Goal: Task Accomplishment & Management: Use online tool/utility

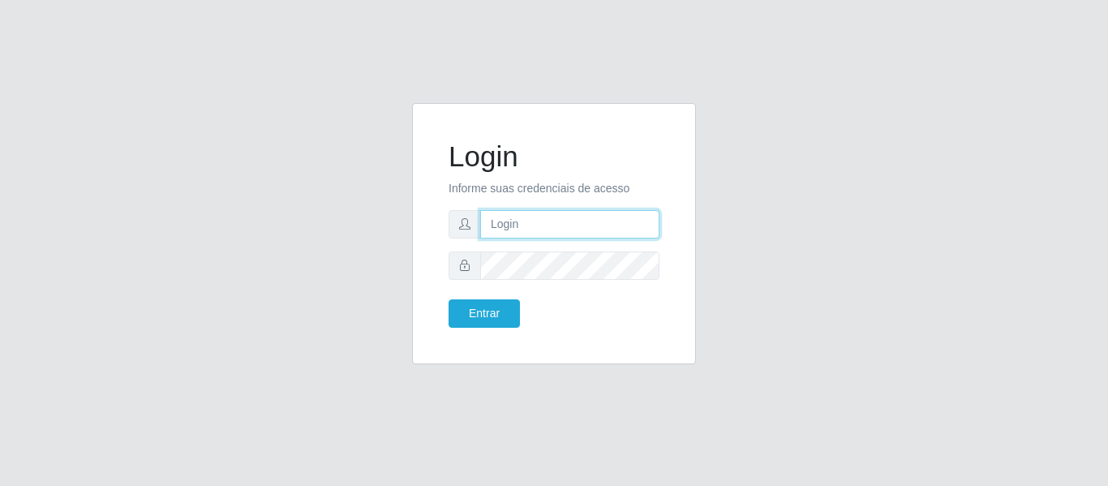
click at [529, 224] on input "text" at bounding box center [569, 224] width 179 height 28
type input "[PERSON_NAME][EMAIL_ADDRESS][DOMAIN_NAME]"
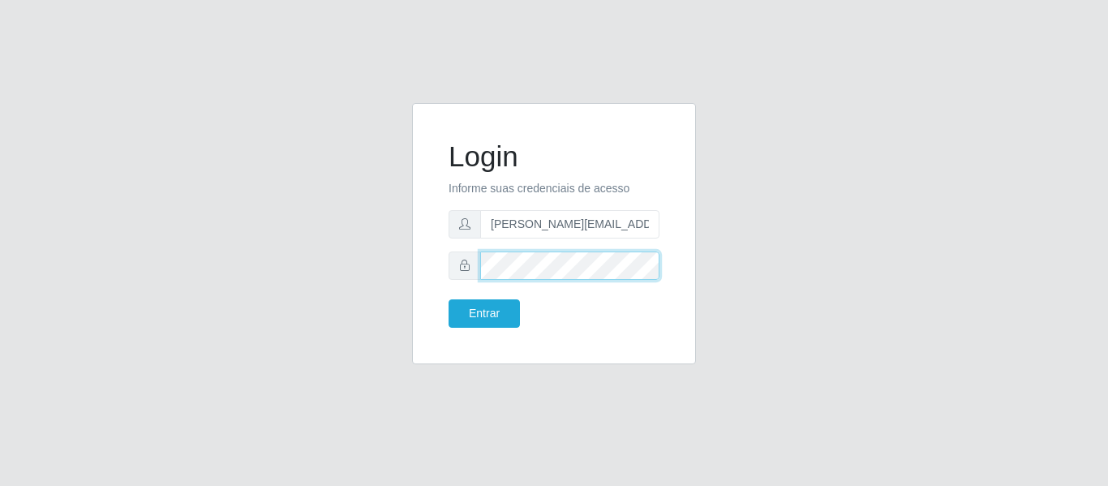
click at [448, 299] on button "Entrar" at bounding box center [483, 313] width 71 height 28
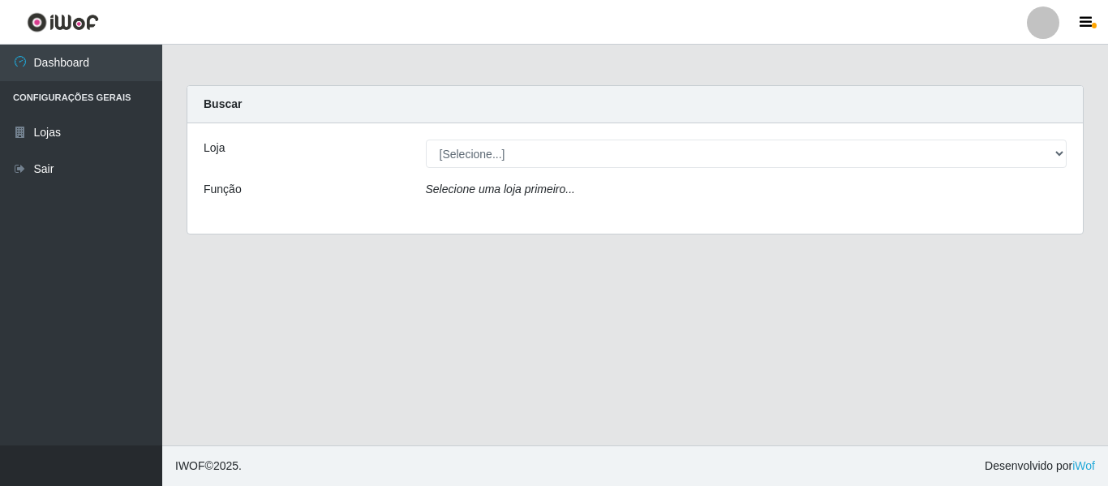
click at [565, 168] on div "Loja [Selecione...] Hiper Queiroz - Nova Betânia Função Selecione uma loja prim…" at bounding box center [634, 178] width 895 height 110
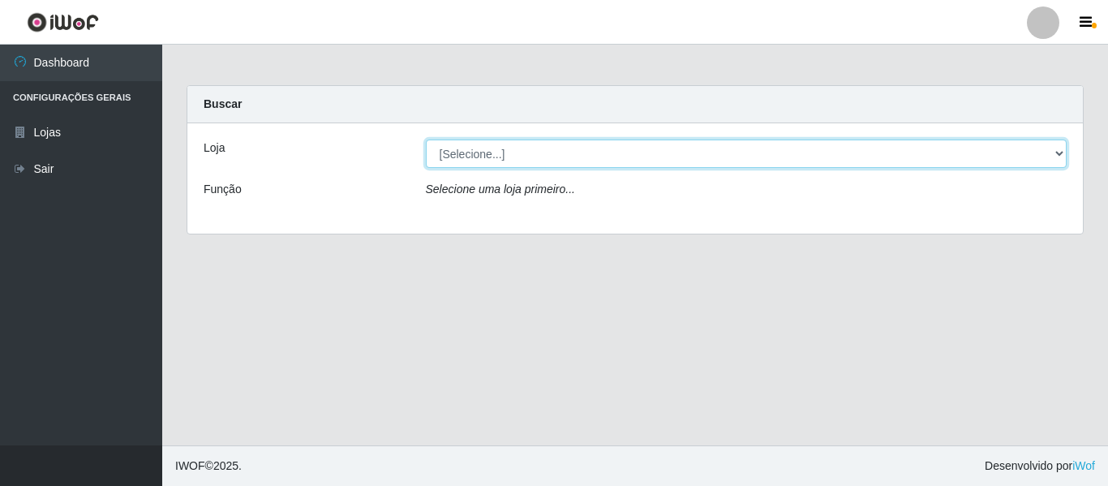
click at [564, 165] on select "[Selecione...] Hiper Queiroz - [GEOGRAPHIC_DATA]" at bounding box center [746, 153] width 641 height 28
select select "497"
click at [426, 139] on select "[Selecione...] Hiper Queiroz - [GEOGRAPHIC_DATA]" at bounding box center [746, 153] width 641 height 28
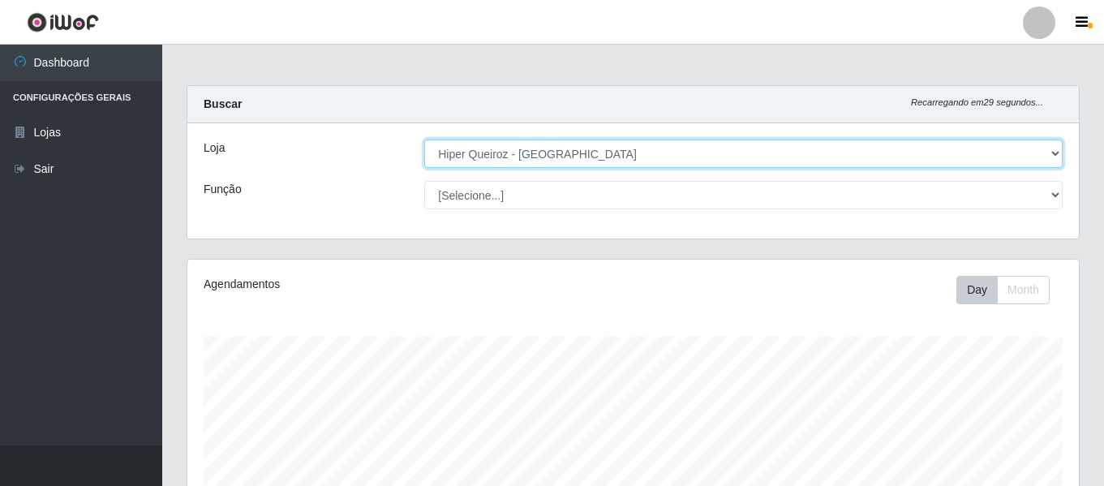
scroll to position [337, 891]
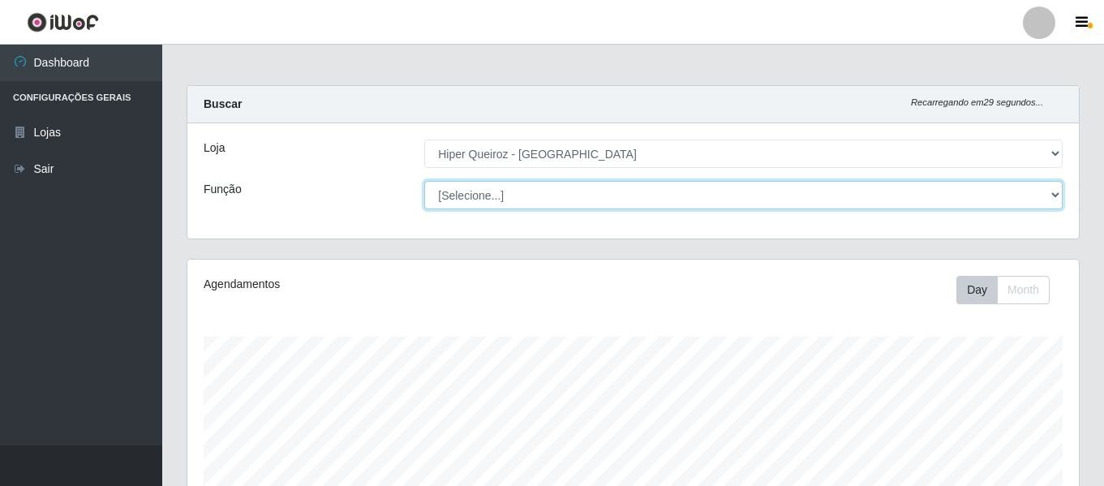
click at [474, 188] on select "[Selecione...] Embalador Embalador + Embalador ++ Repositor Repositor + Reposit…" at bounding box center [743, 195] width 638 height 28
click at [424, 181] on select "[Selecione...] Embalador Embalador + Embalador ++ Repositor Repositor + Reposit…" at bounding box center [743, 195] width 638 height 28
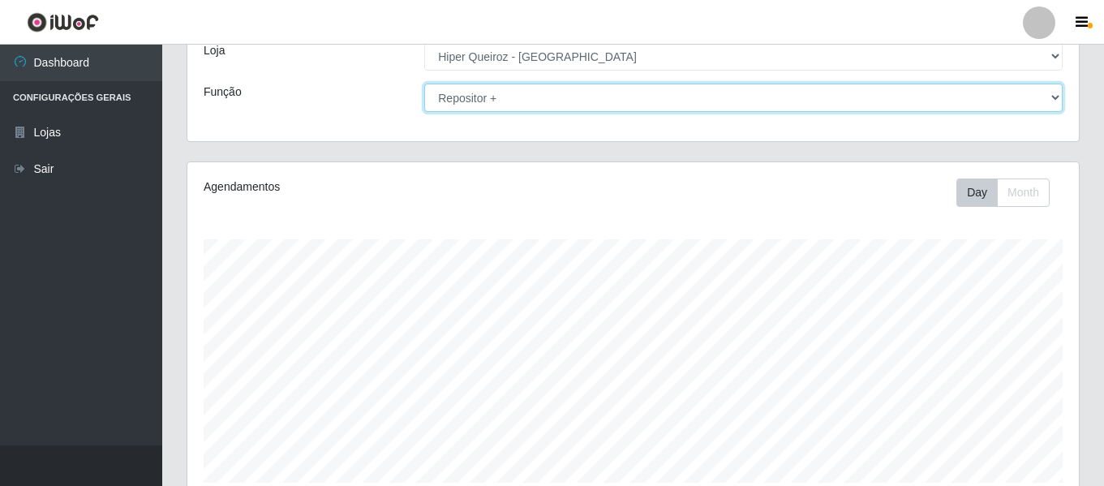
scroll to position [0, 0]
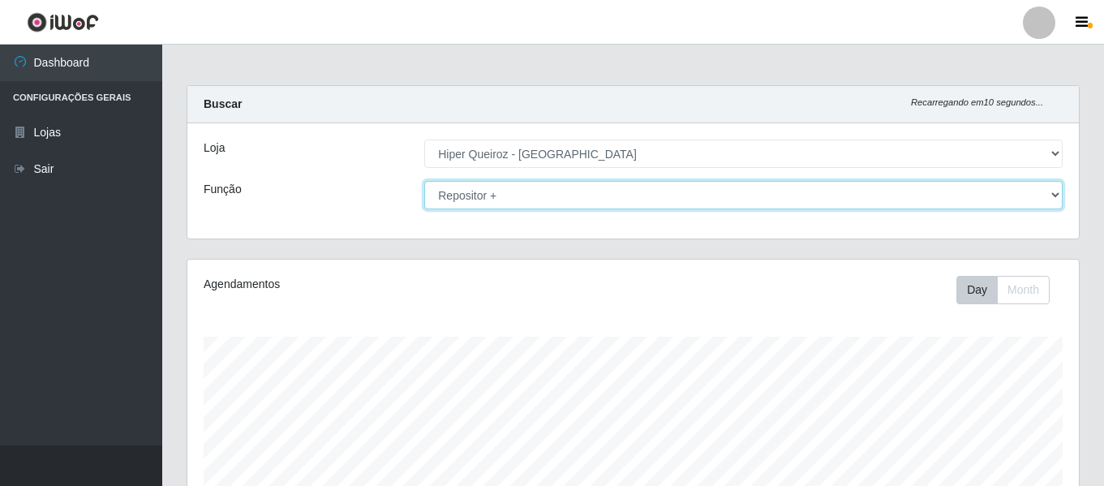
click at [502, 184] on select "[Selecione...] Embalador Embalador + Embalador ++ Repositor Repositor + Reposit…" at bounding box center [743, 195] width 638 height 28
click at [424, 181] on select "[Selecione...] Embalador Embalador + Embalador ++ Repositor Repositor + Reposit…" at bounding box center [743, 195] width 638 height 28
click at [554, 189] on select "[Selecione...] Embalador Embalador + Embalador ++ Repositor Repositor + Reposit…" at bounding box center [743, 195] width 638 height 28
click at [424, 181] on select "[Selecione...] Embalador Embalador + Embalador ++ Repositor Repositor + Reposit…" at bounding box center [743, 195] width 638 height 28
click at [512, 191] on select "[Selecione...] Embalador Embalador + Embalador ++ Repositor Repositor + Reposit…" at bounding box center [743, 195] width 638 height 28
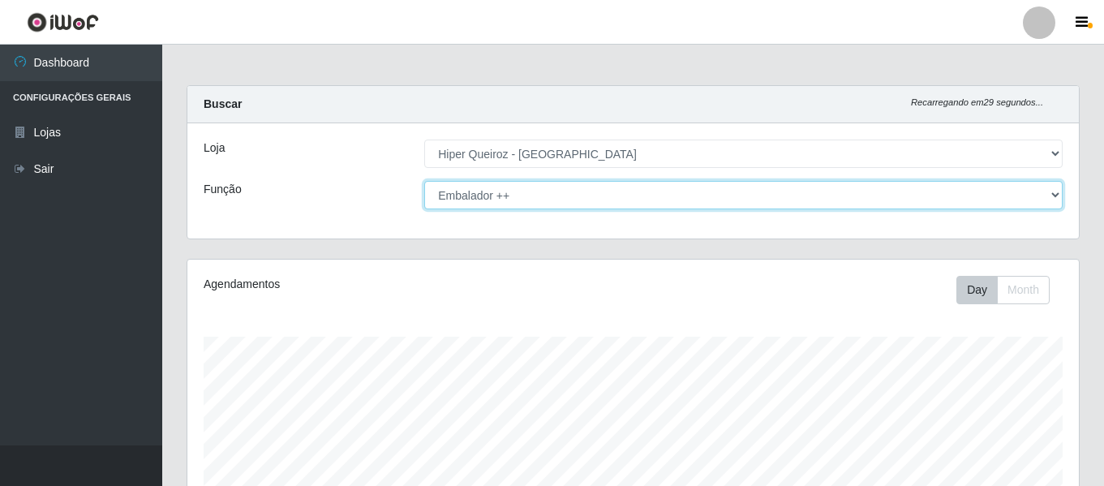
select select "82"
click at [424, 181] on select "[Selecione...] Embalador Embalador + Embalador ++ Repositor Repositor + Reposit…" at bounding box center [743, 195] width 638 height 28
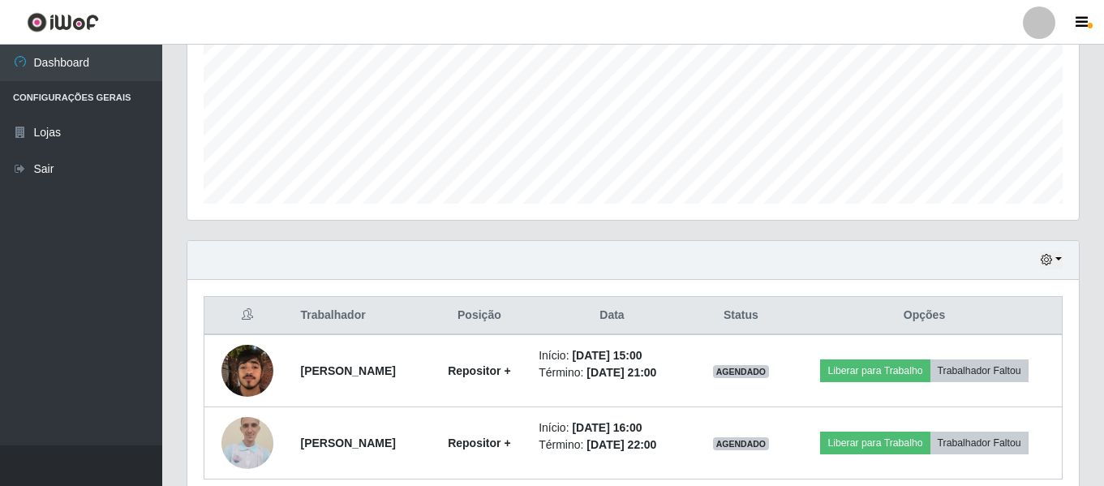
scroll to position [447, 0]
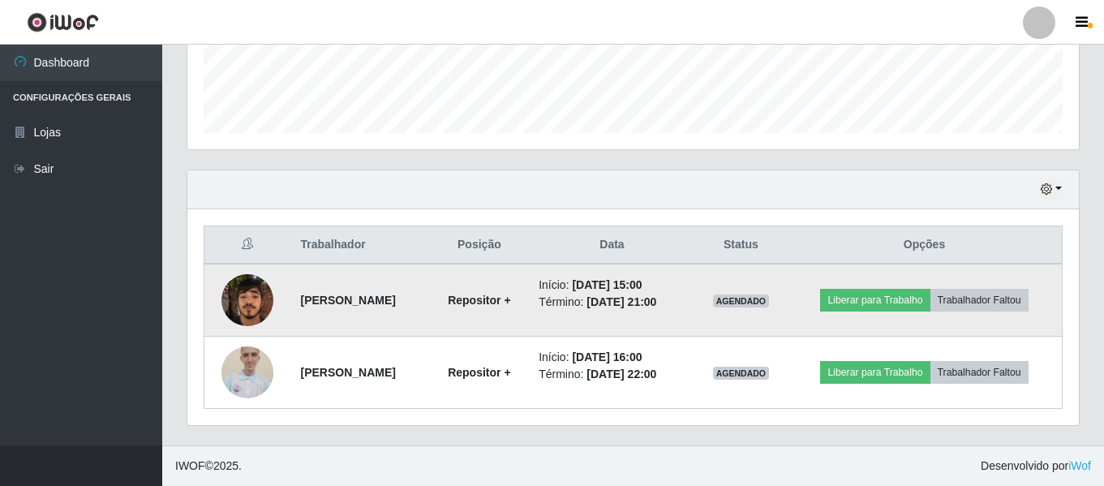
click at [247, 298] on img at bounding box center [247, 299] width 52 height 69
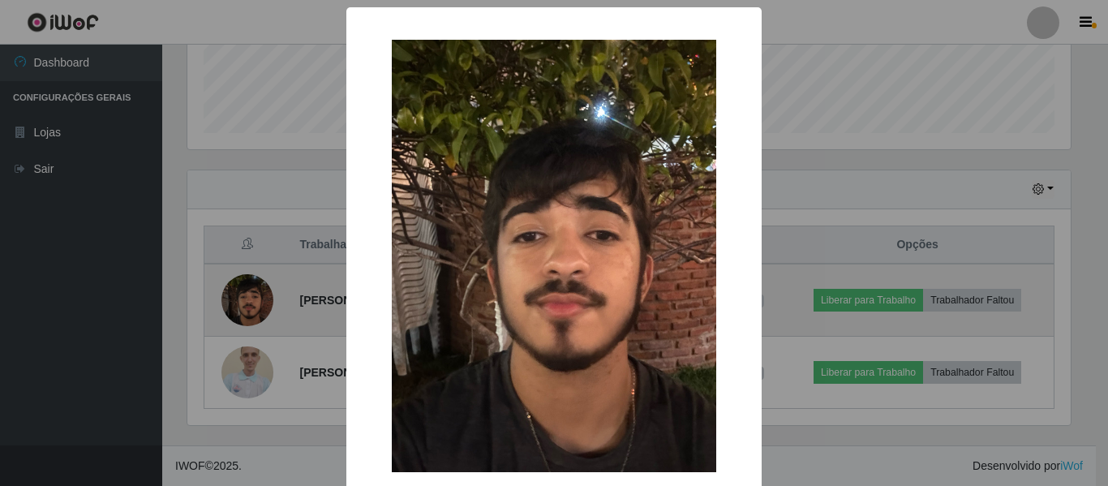
click at [247, 298] on div "× OK Cancel" at bounding box center [554, 243] width 1108 height 486
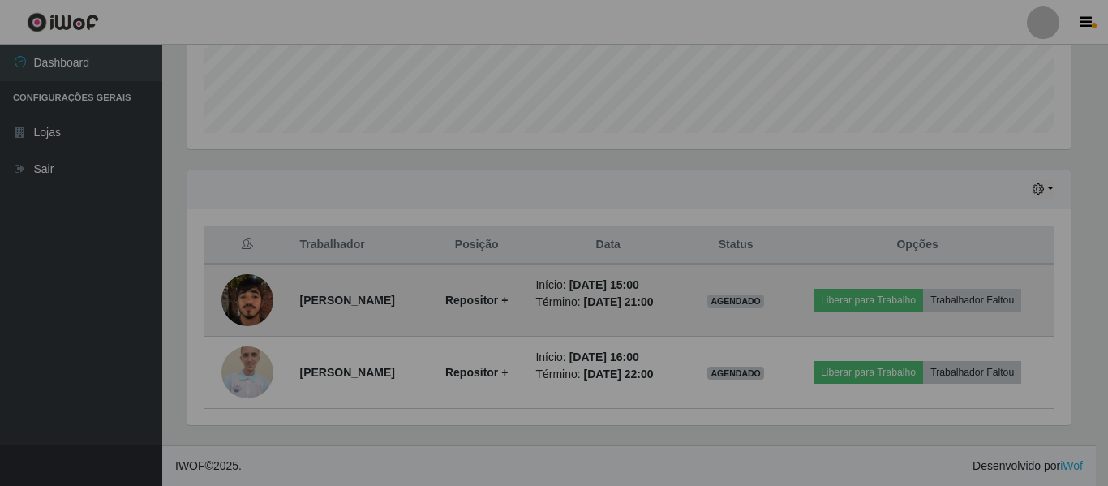
scroll to position [337, 891]
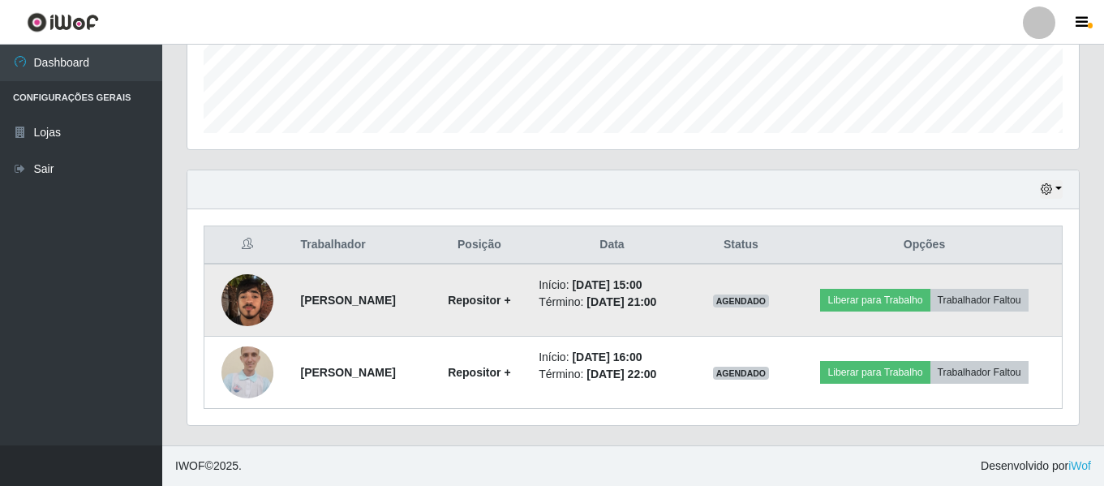
click at [256, 297] on img at bounding box center [247, 299] width 52 height 69
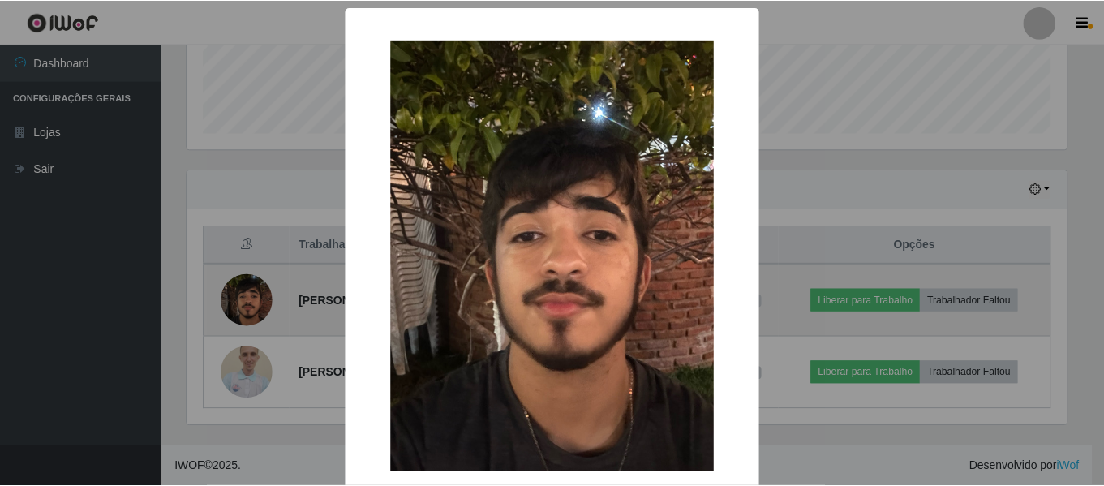
scroll to position [337, 883]
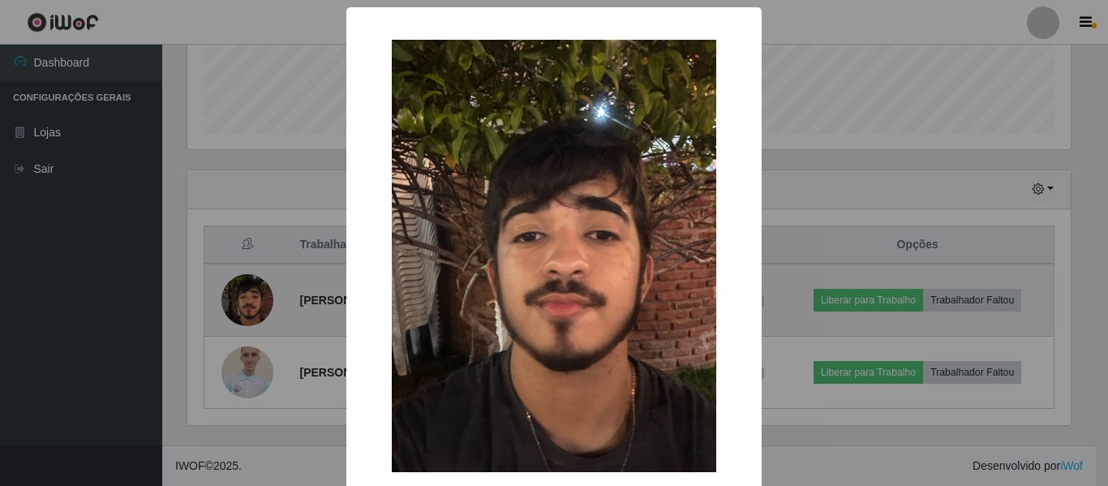
click at [256, 297] on div "× OK Cancel" at bounding box center [554, 243] width 1108 height 486
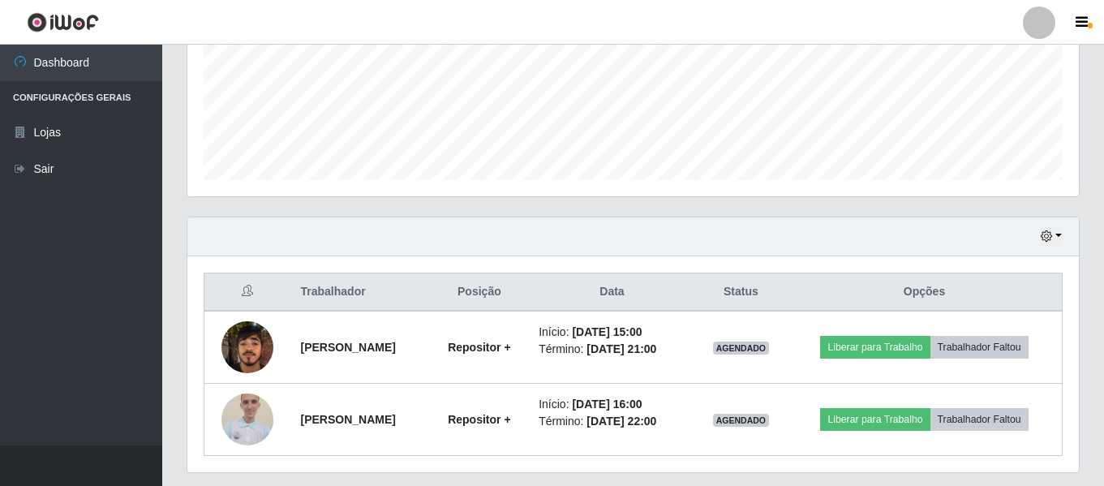
scroll to position [447, 0]
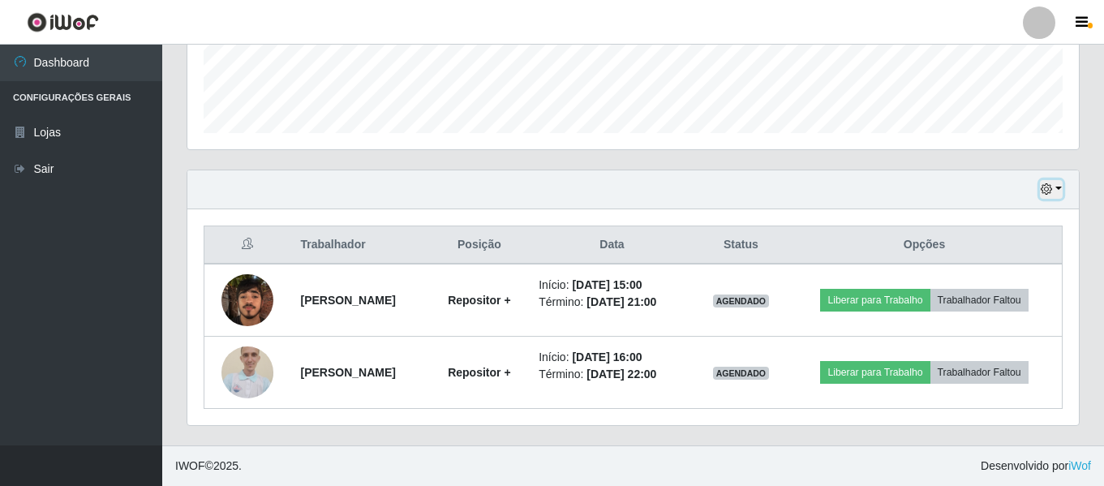
click at [1053, 191] on button "button" at bounding box center [1051, 189] width 23 height 19
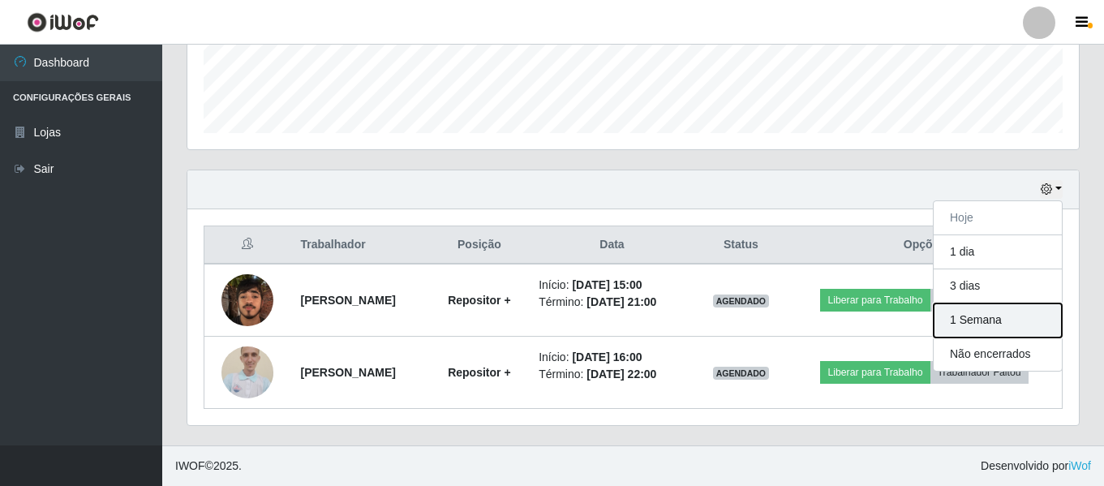
click at [984, 324] on button "1 Semana" at bounding box center [997, 320] width 128 height 34
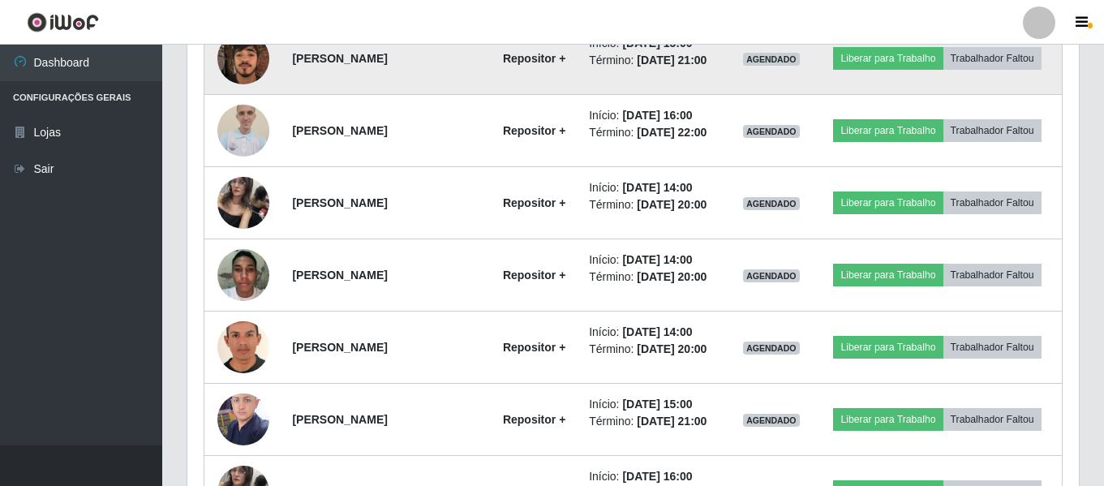
scroll to position [690, 0]
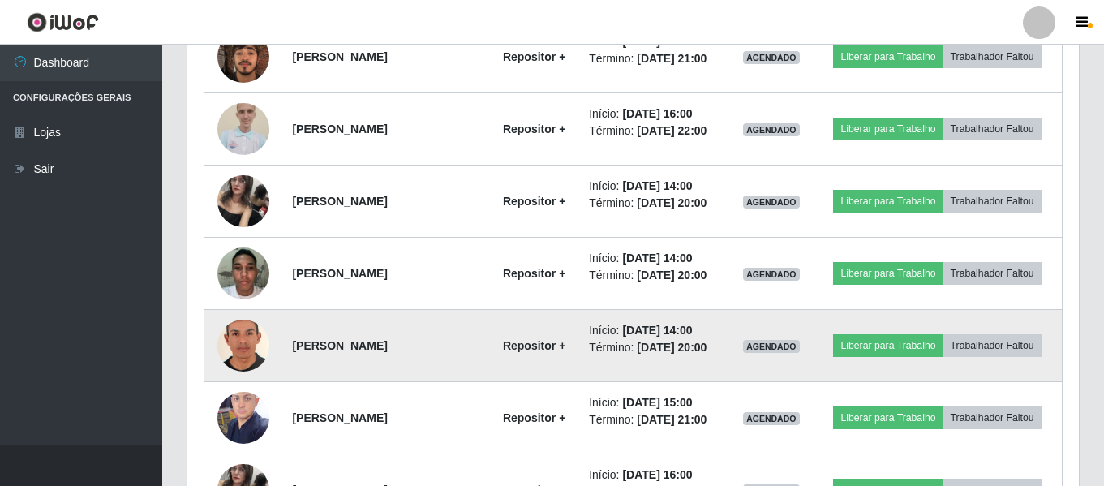
click at [230, 355] on img at bounding box center [243, 345] width 52 height 75
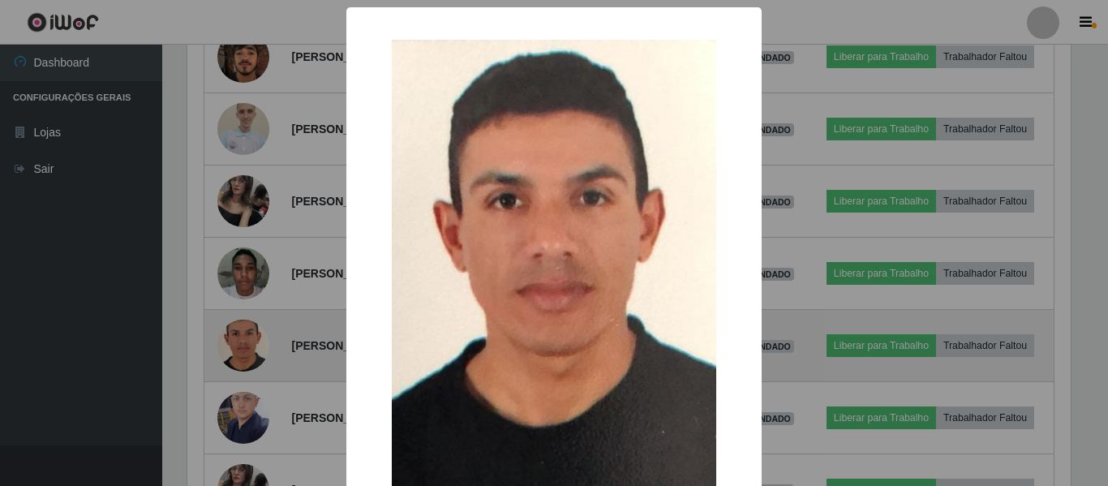
click at [230, 355] on div "× OK Cancel" at bounding box center [554, 243] width 1108 height 486
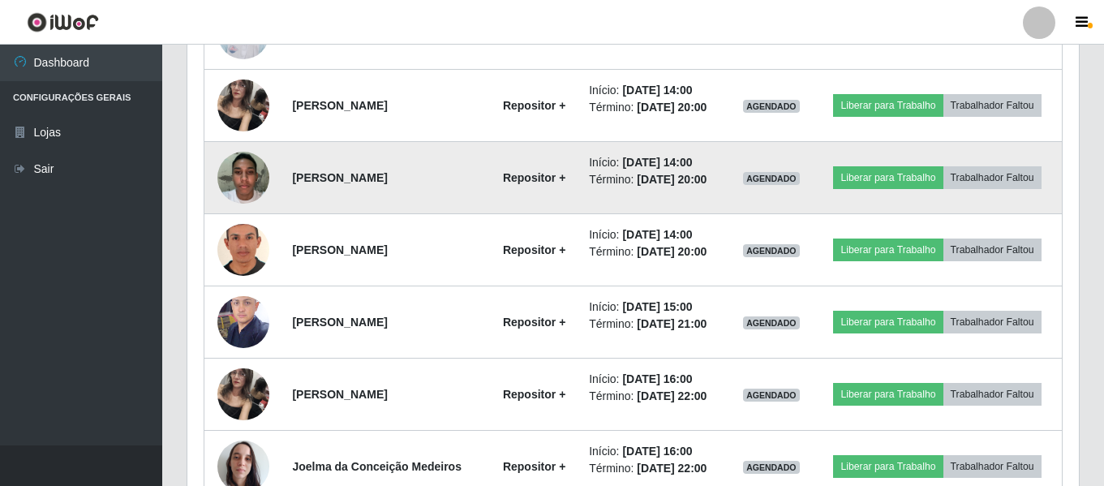
scroll to position [852, 0]
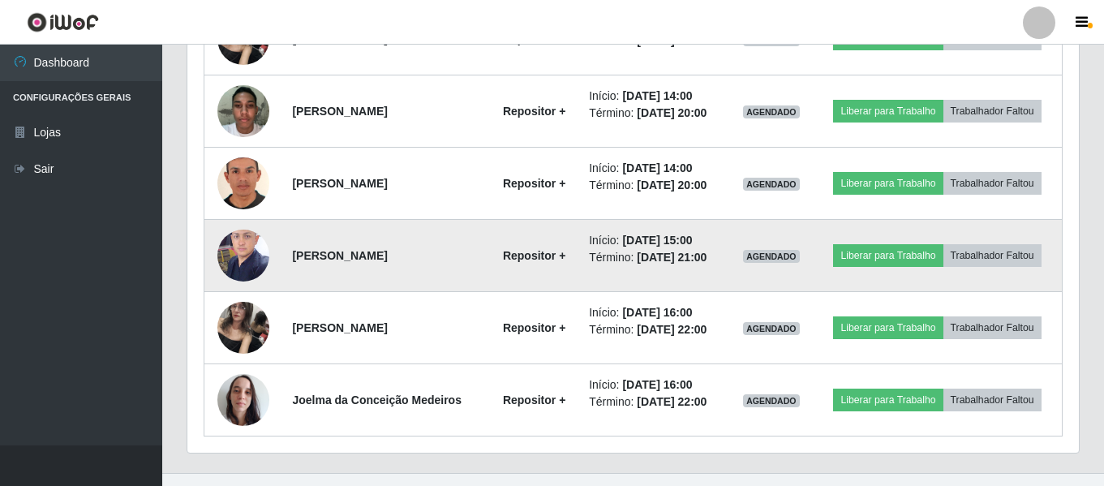
click at [238, 255] on img at bounding box center [243, 255] width 52 height 69
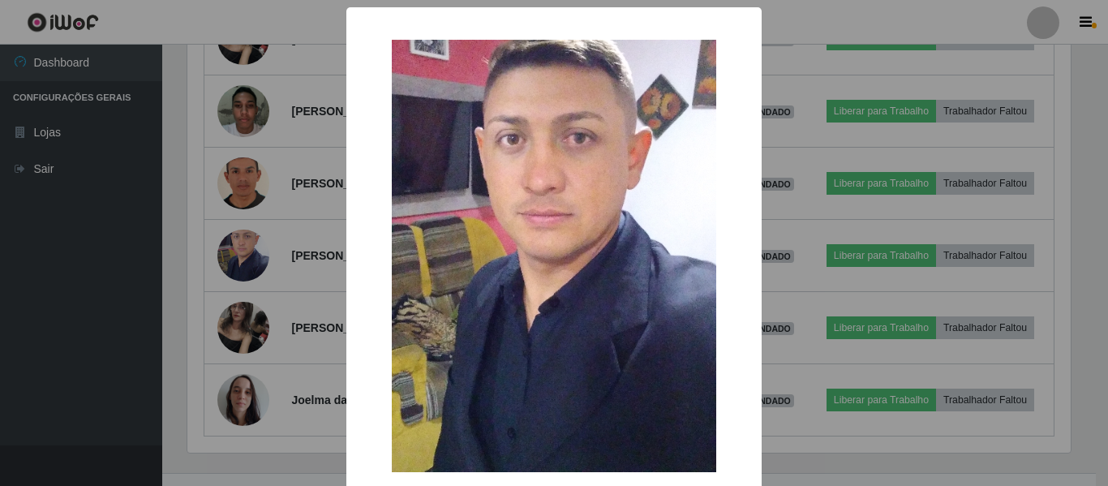
click at [486, 248] on img at bounding box center [554, 256] width 324 height 432
click at [118, 302] on div "× OK Cancel" at bounding box center [554, 243] width 1108 height 486
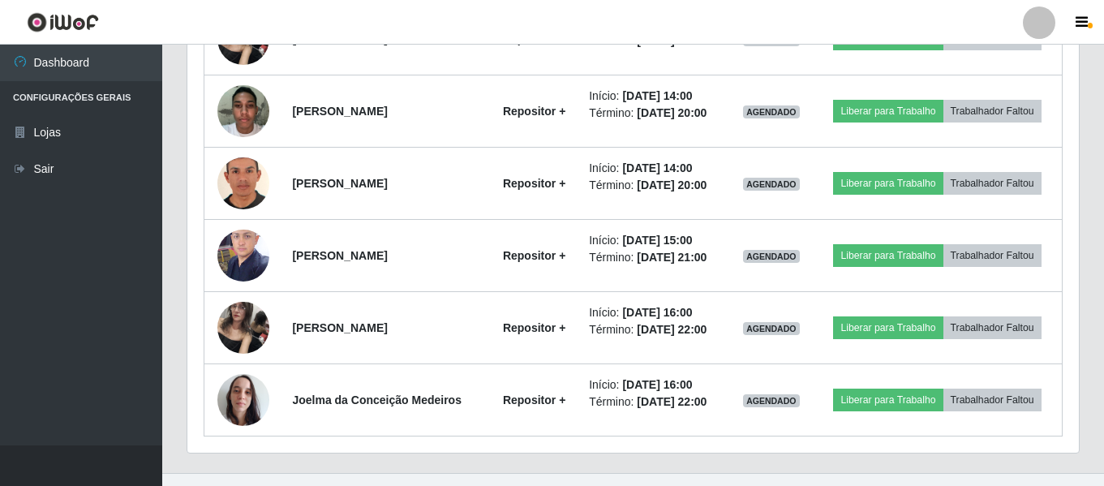
scroll to position [337, 891]
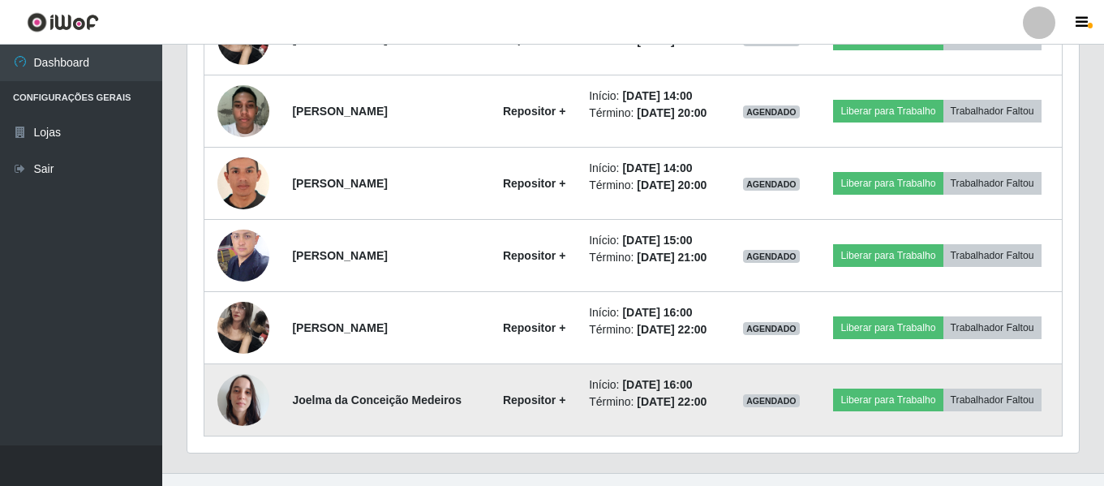
click at [235, 385] on img at bounding box center [243, 399] width 52 height 69
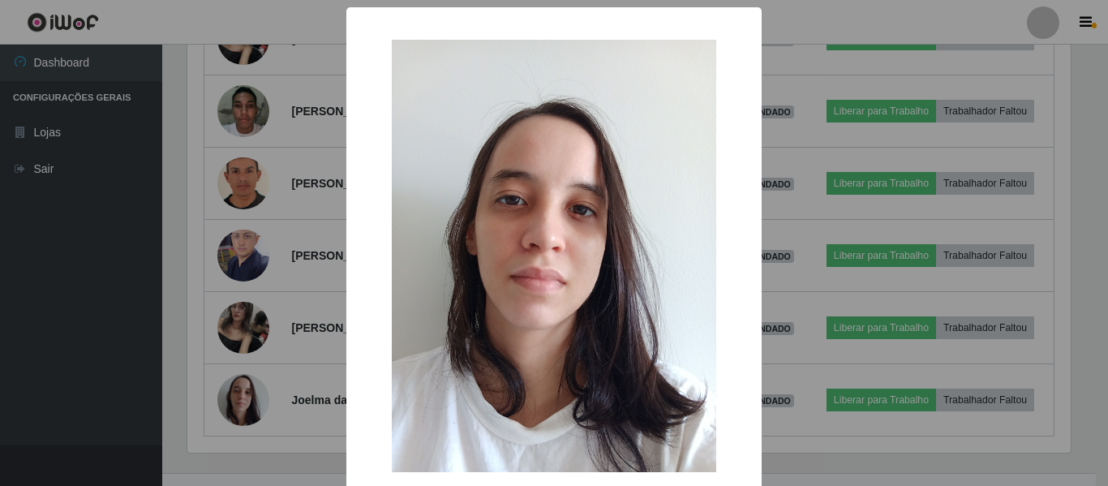
click at [94, 326] on div "× OK Cancel" at bounding box center [554, 243] width 1108 height 486
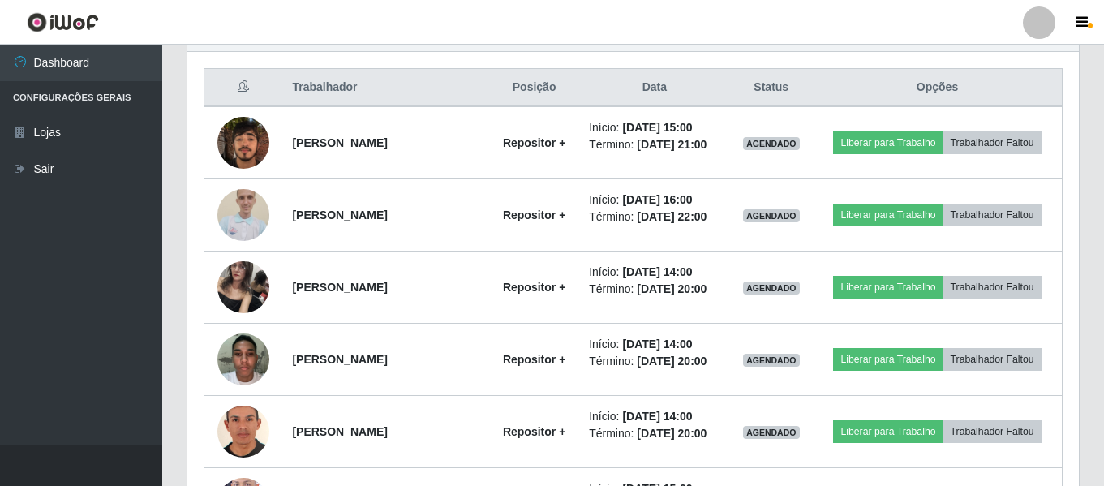
scroll to position [609, 0]
